Goal: Task Accomplishment & Management: Manage account settings

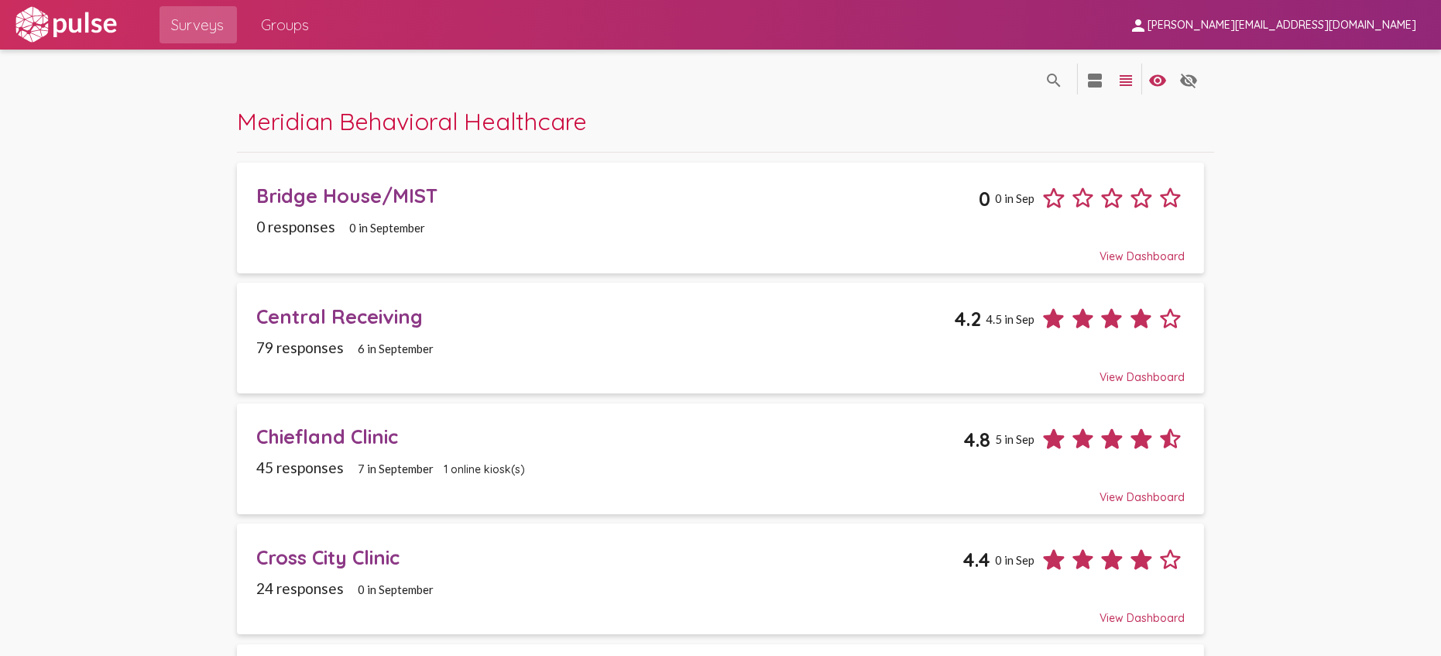
click at [382, 194] on div "Bridge House/MIST" at bounding box center [617, 195] width 722 height 24
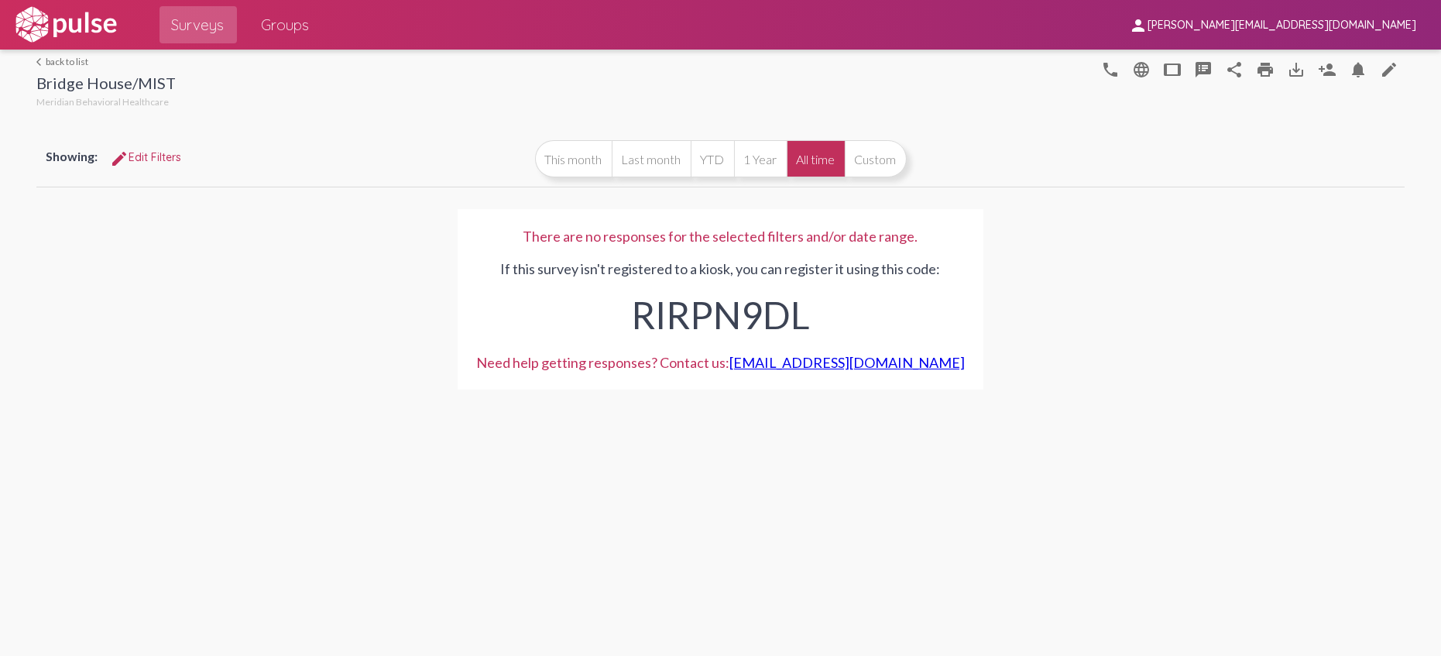
drag, startPoint x: 505, startPoint y: 597, endPoint x: 790, endPoint y: 451, distance: 320.6
click at [505, 597] on div "arrow_back_ios back to list Bridge House/MIST Meridian Behavioral Healthcare ph…" at bounding box center [720, 353] width 1441 height 606
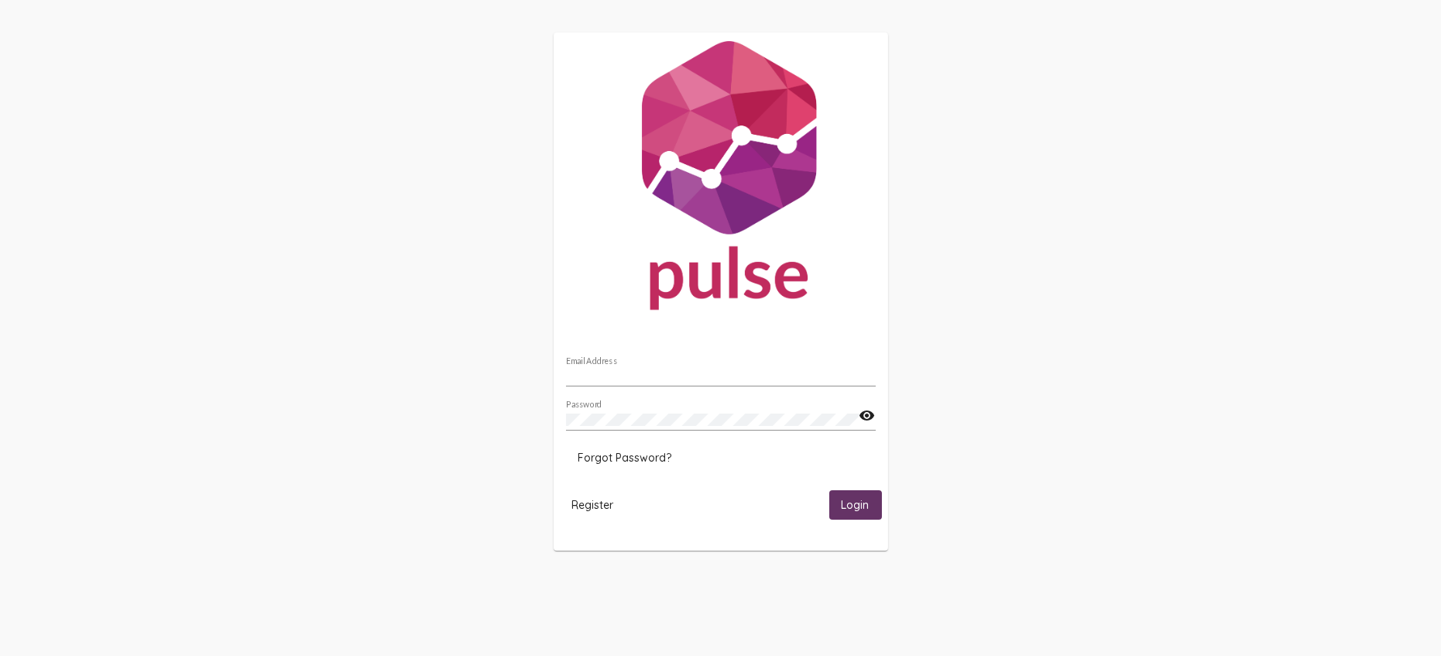
type input "[PERSON_NAME][EMAIL_ADDRESS][DOMAIN_NAME]"
click at [589, 513] on button "Register" at bounding box center [593, 504] width 67 height 29
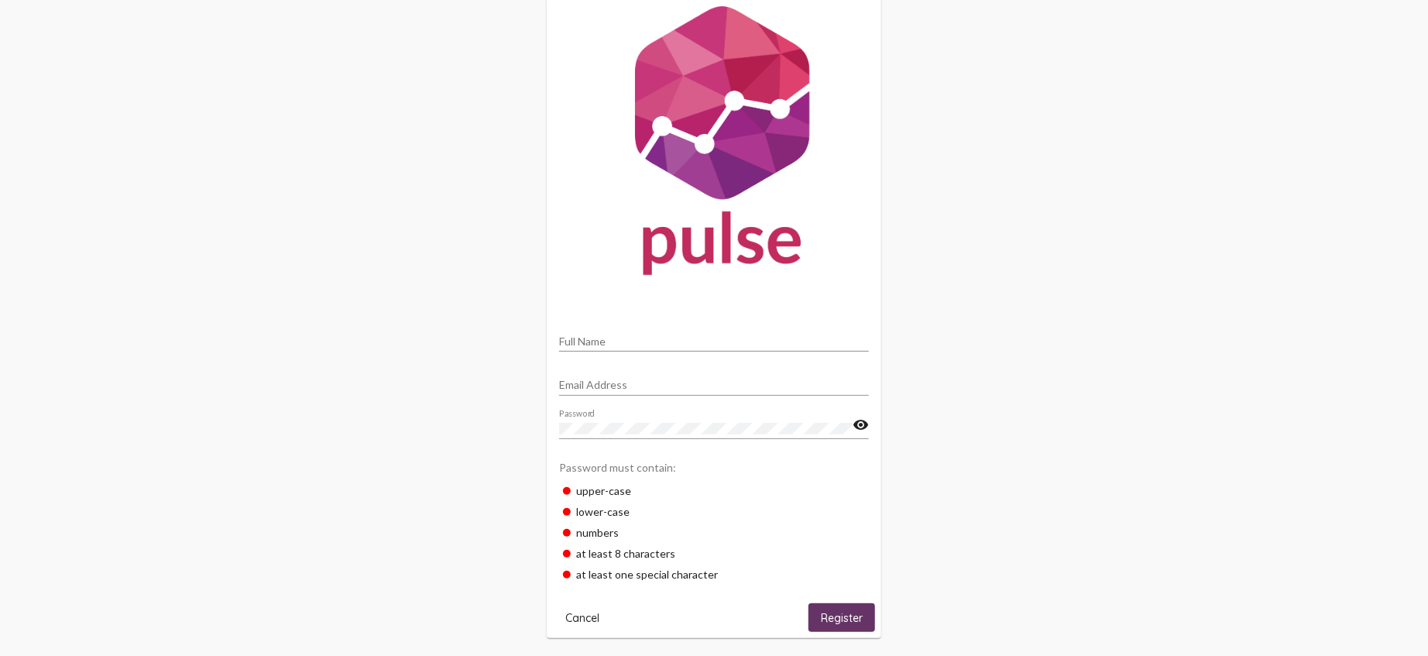
scroll to position [49, 0]
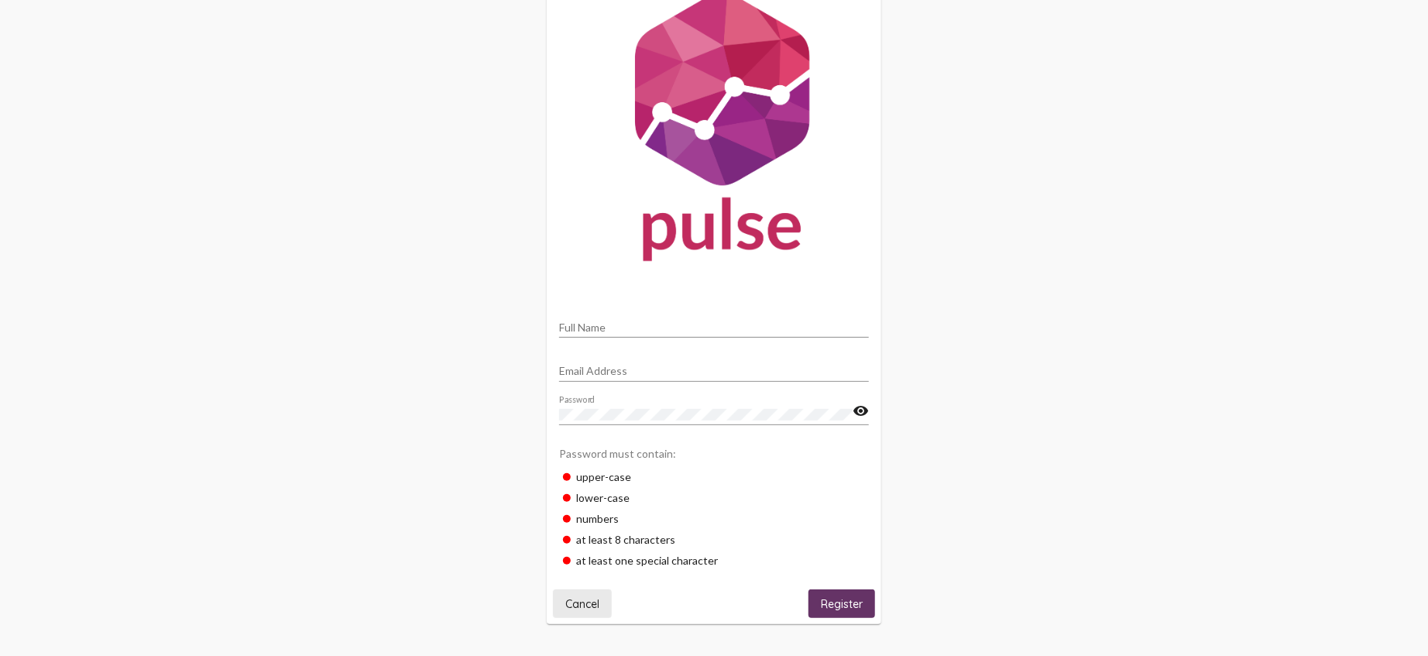
click at [584, 602] on span "Cancel" at bounding box center [582, 604] width 34 height 14
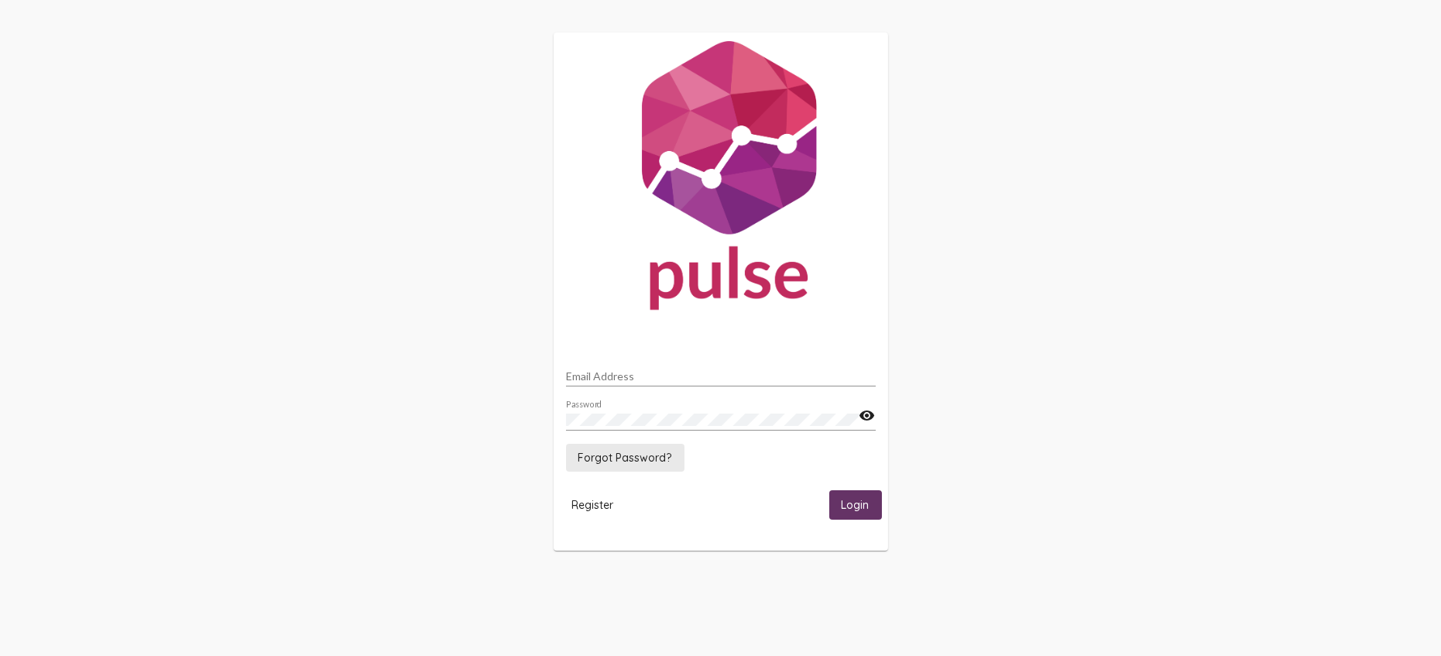
click at [639, 454] on span "Forgot Password?" at bounding box center [625, 458] width 94 height 14
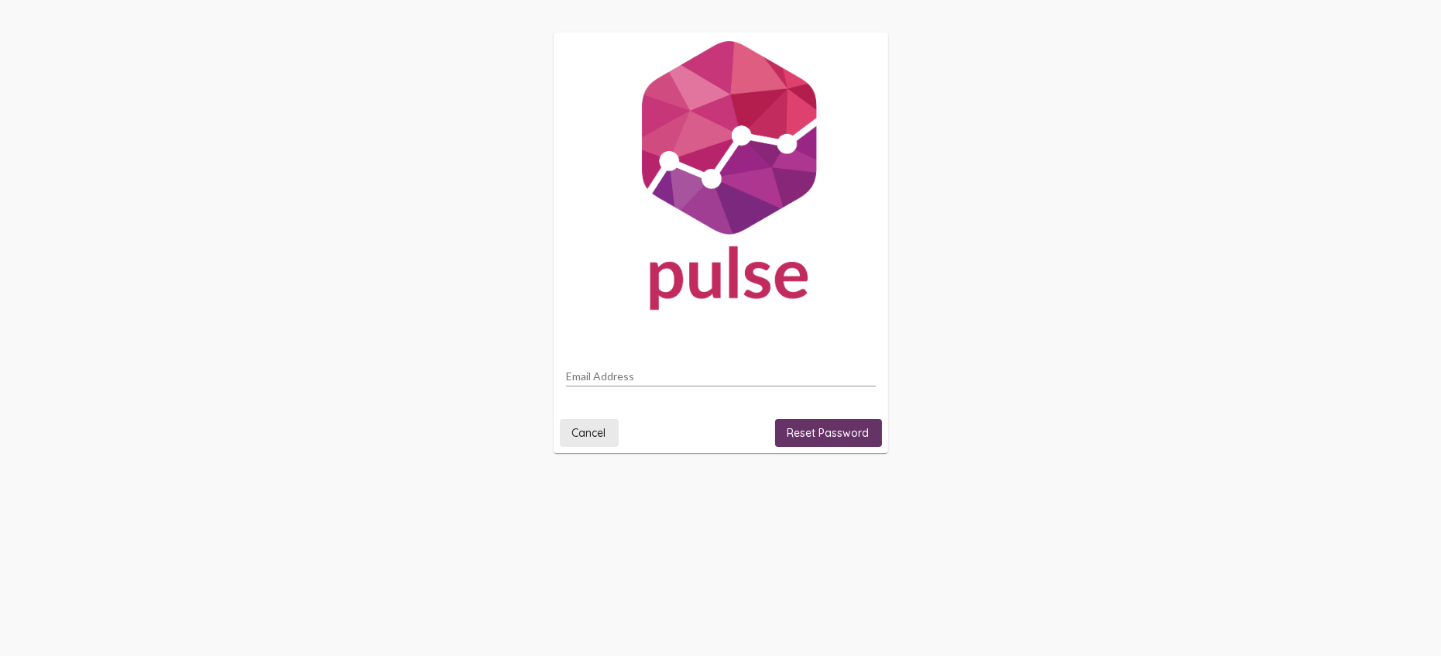
click at [593, 434] on span "Cancel" at bounding box center [589, 433] width 34 height 14
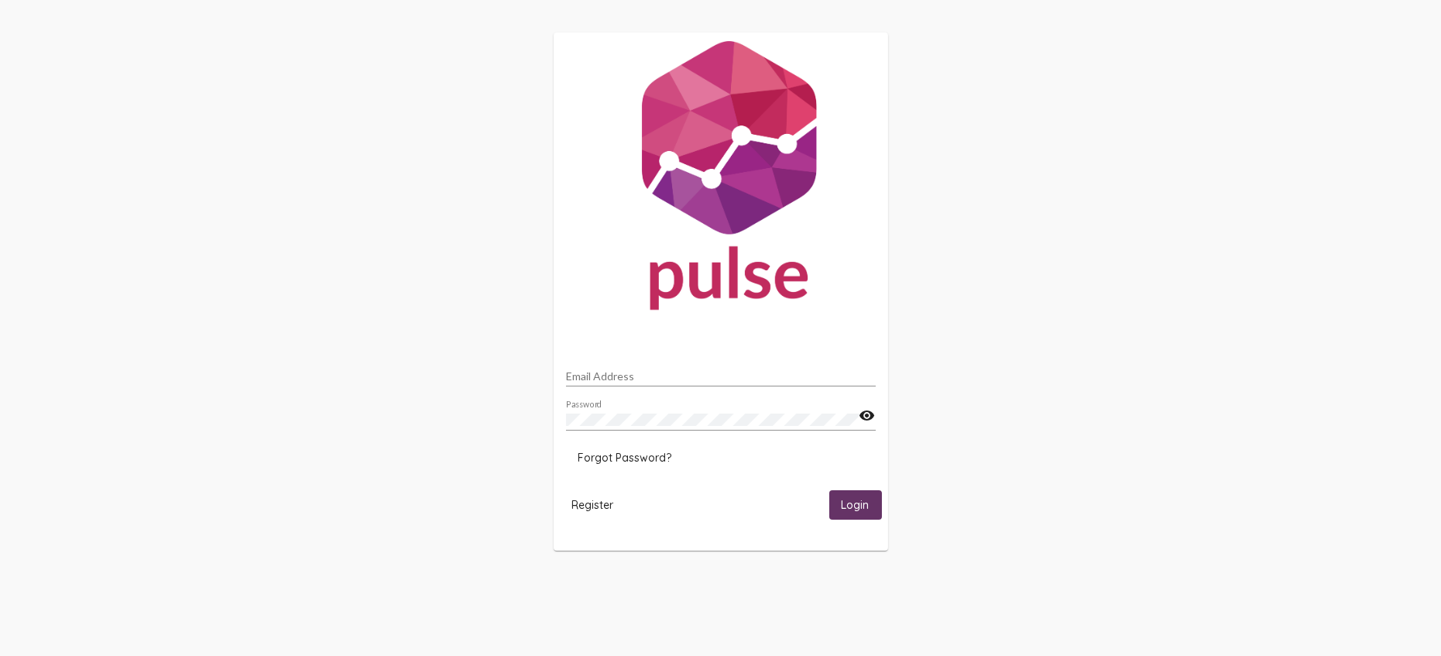
click at [638, 370] on input "Email Address" at bounding box center [721, 376] width 310 height 12
type input "[PERSON_NAME][EMAIL_ADDRESS][DOMAIN_NAME]"
